Goal: Check status: Check status

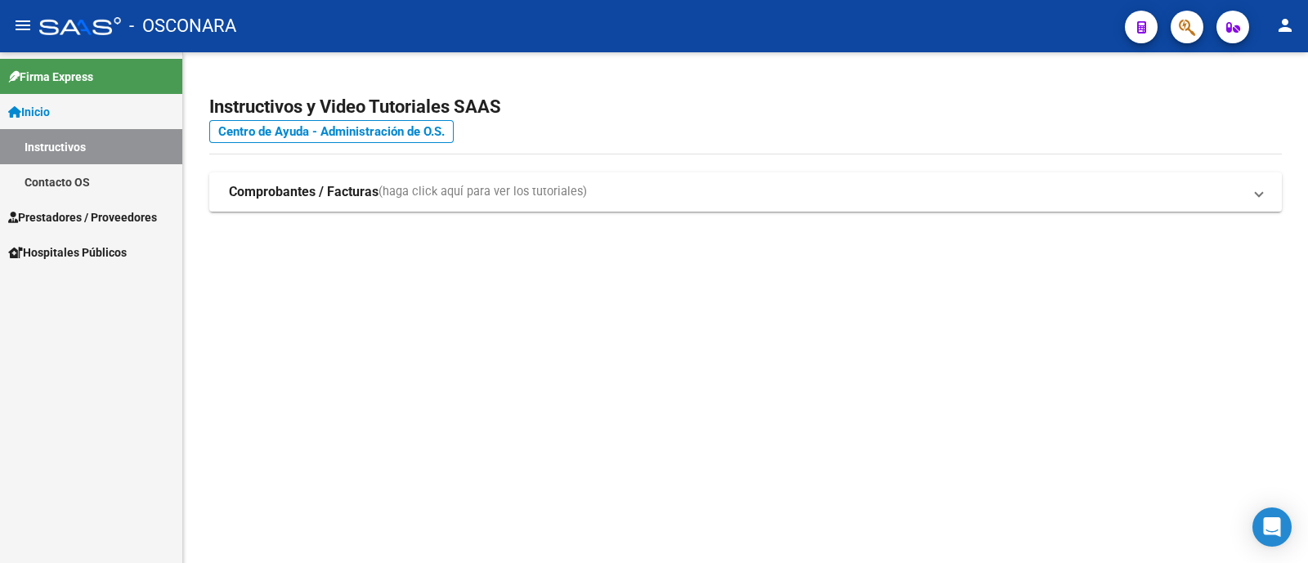
click at [127, 220] on span "Prestadores / Proveedores" at bounding box center [82, 218] width 149 height 18
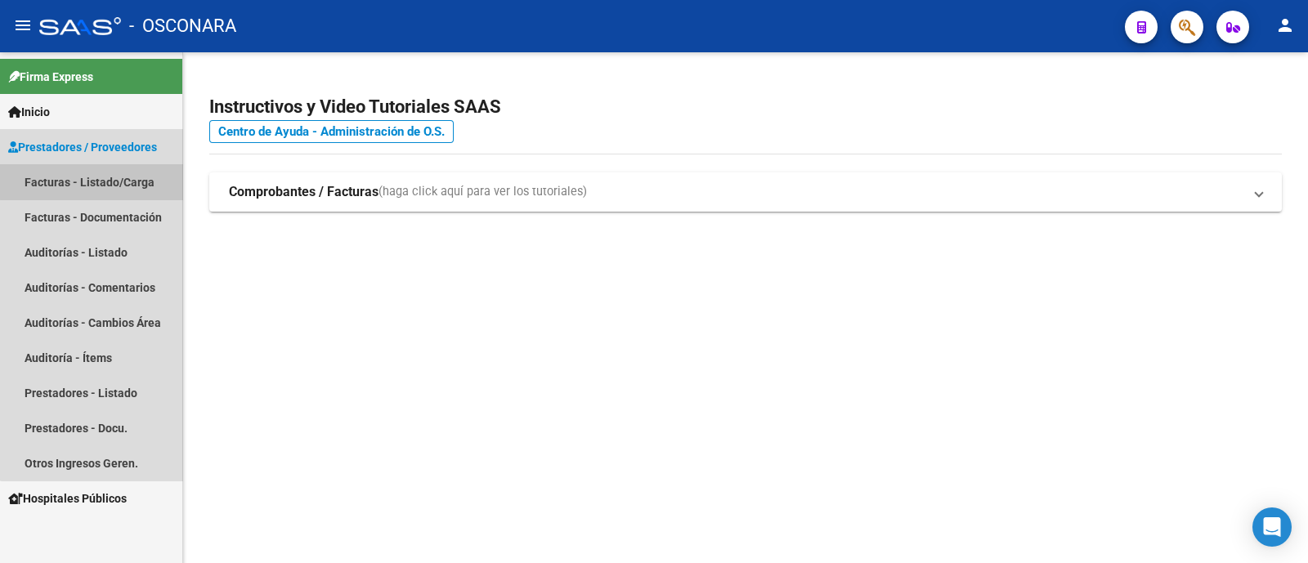
click at [121, 181] on link "Facturas - Listado/Carga" at bounding box center [91, 181] width 182 height 35
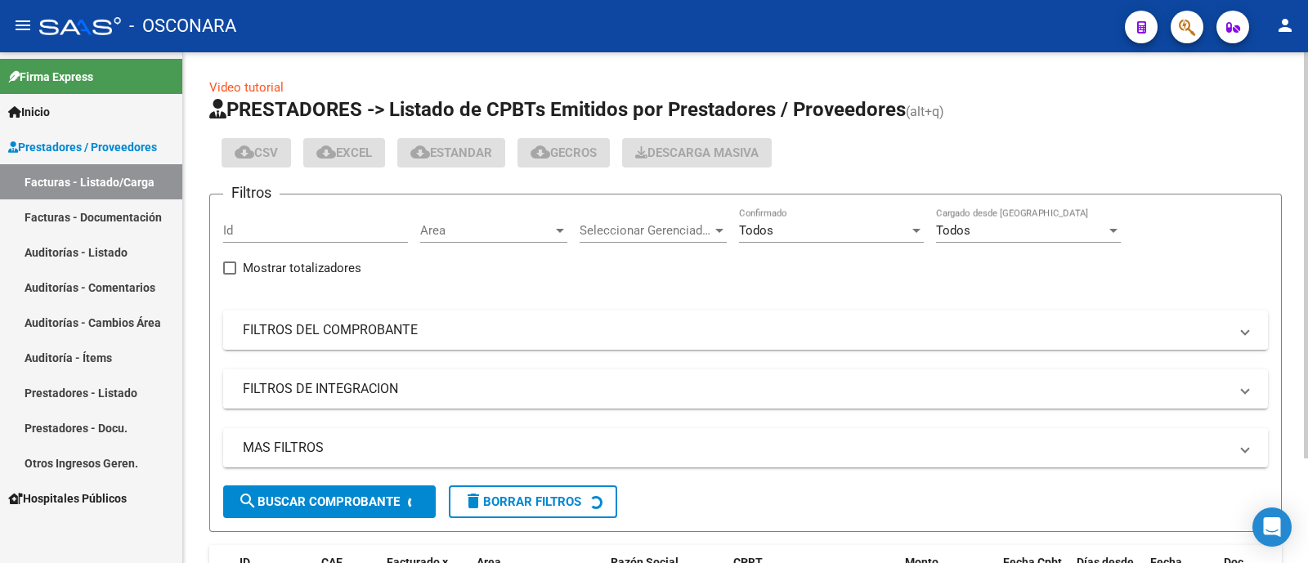
click at [457, 342] on mat-expansion-panel-header "FILTROS DEL COMPROBANTE" at bounding box center [745, 330] width 1045 height 39
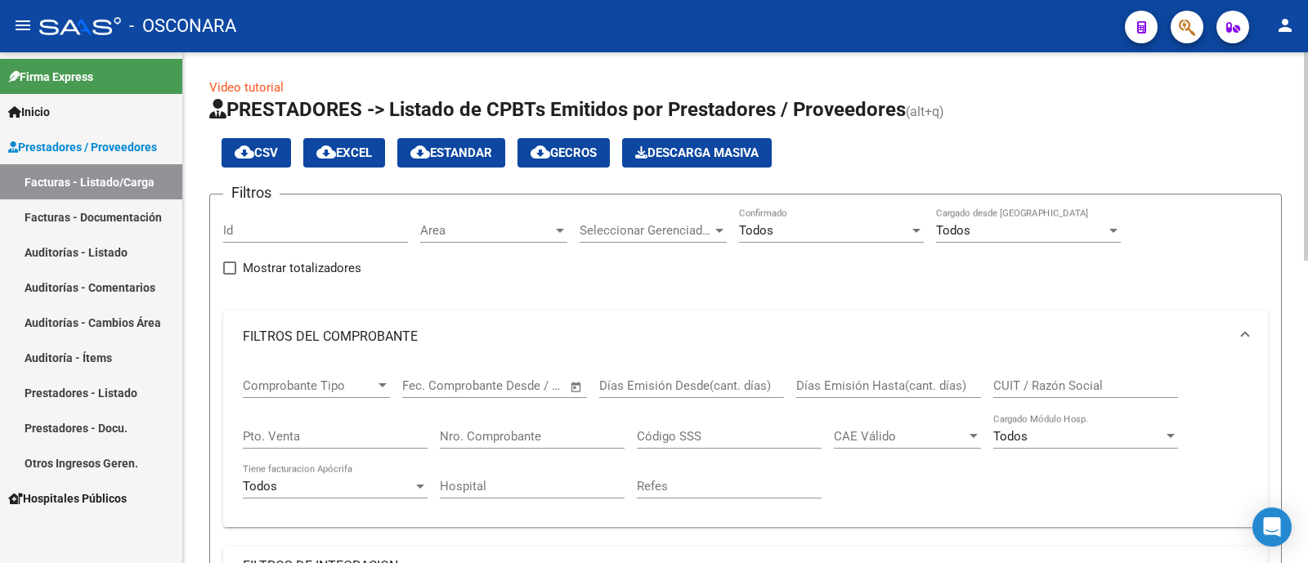
click at [459, 425] on div "Nro. Comprobante" at bounding box center [532, 431] width 185 height 35
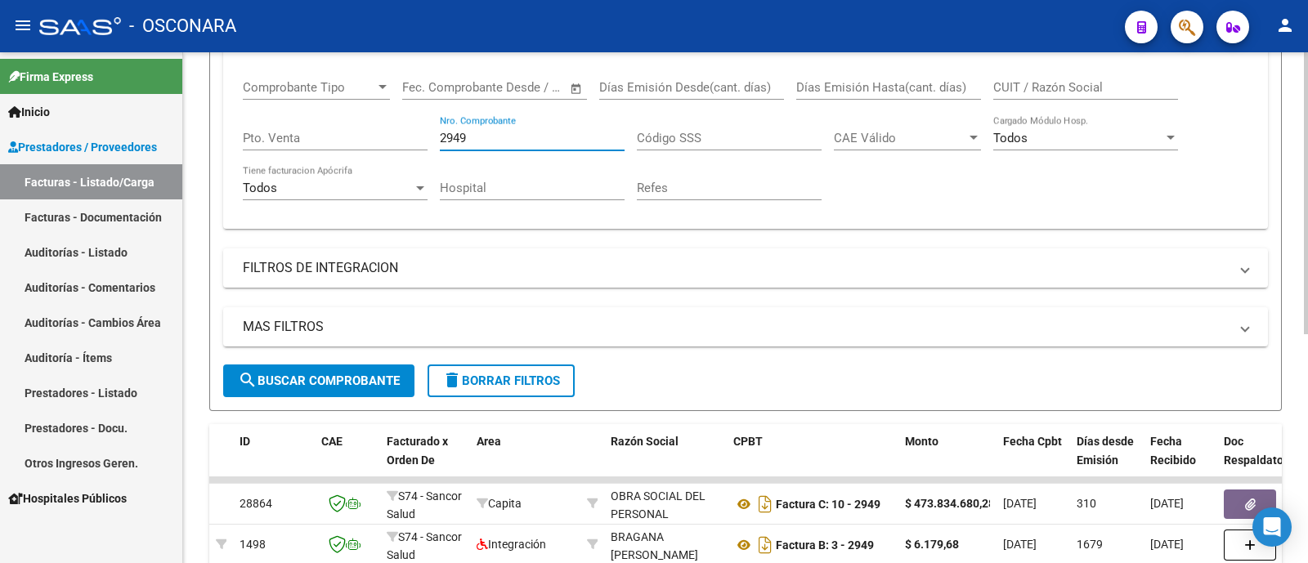
scroll to position [408, 0]
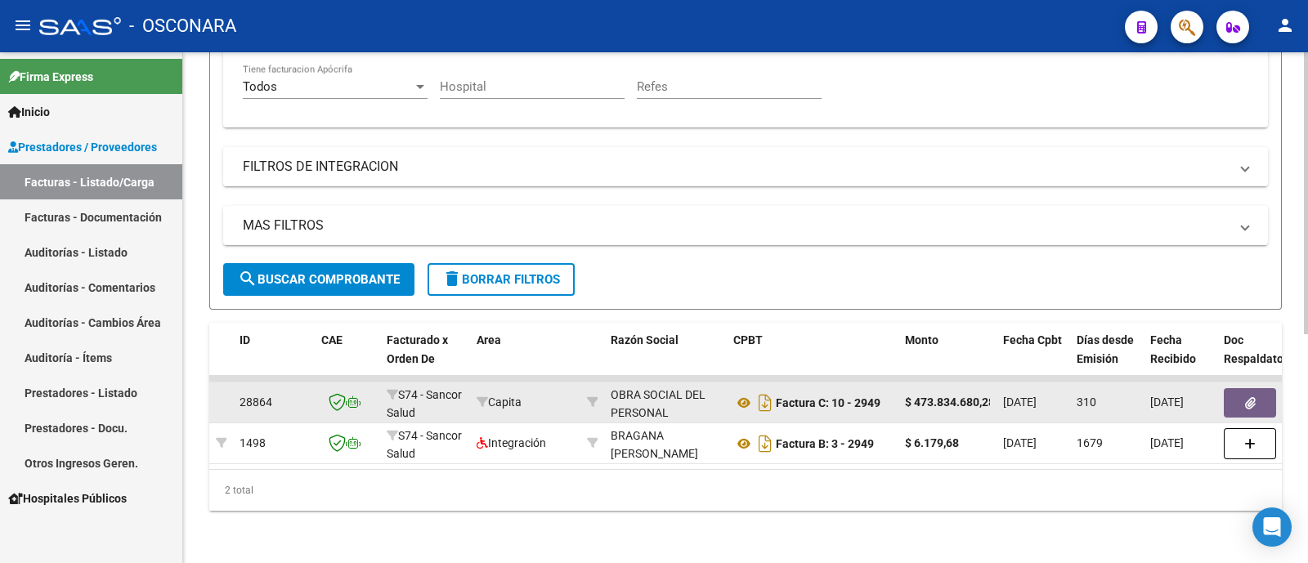
type input "2949"
click at [1268, 392] on button "button" at bounding box center [1250, 402] width 52 height 29
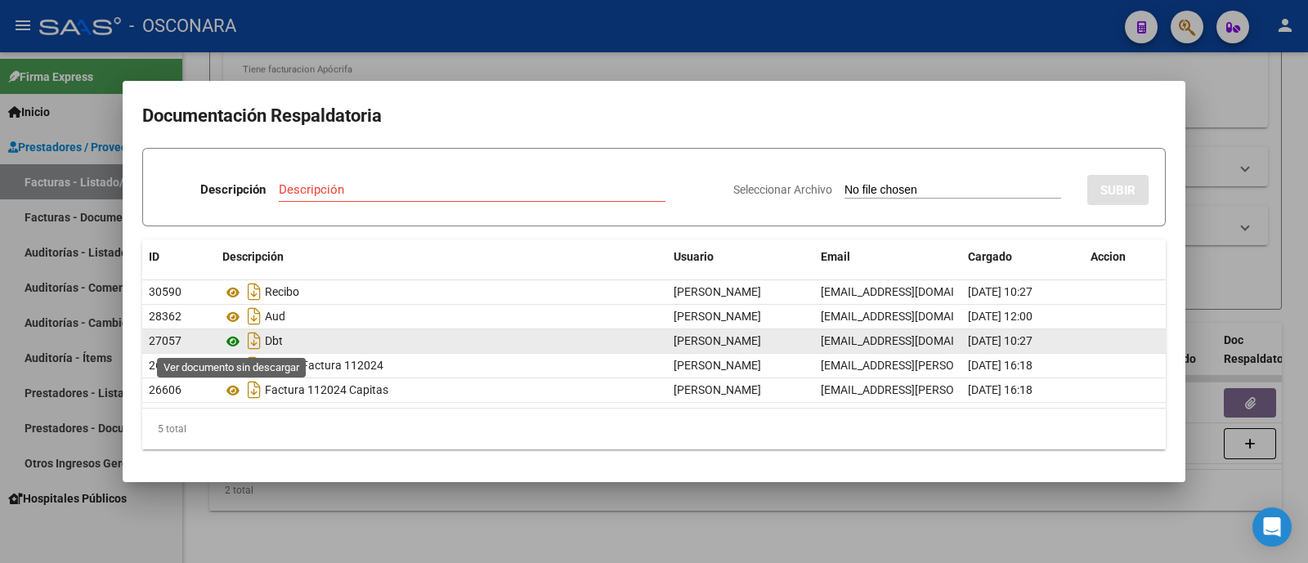
click at [236, 339] on icon at bounding box center [232, 342] width 21 height 20
